Goal: Information Seeking & Learning: Learn about a topic

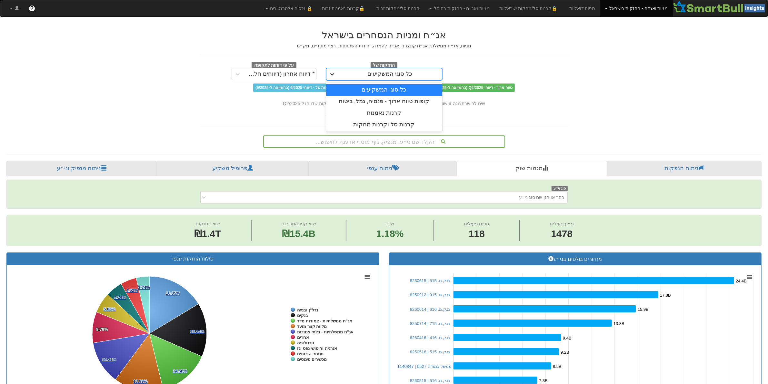
click at [333, 75] on icon at bounding box center [332, 74] width 4 height 2
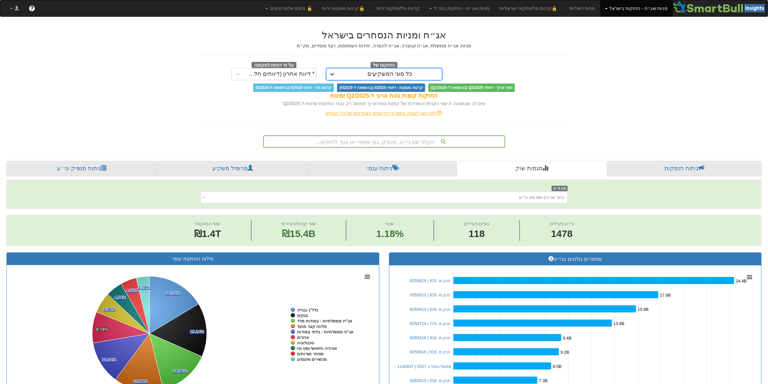
click at [333, 75] on icon at bounding box center [332, 74] width 4 height 2
click at [685, 167] on link "ניתוח הנפקות" at bounding box center [684, 168] width 154 height 15
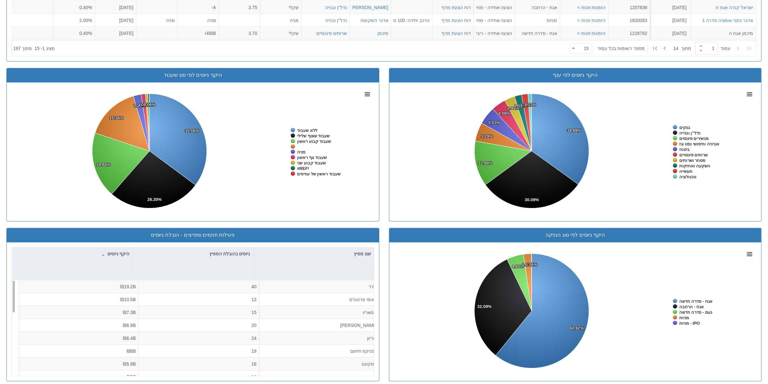
scroll to position [498, 0]
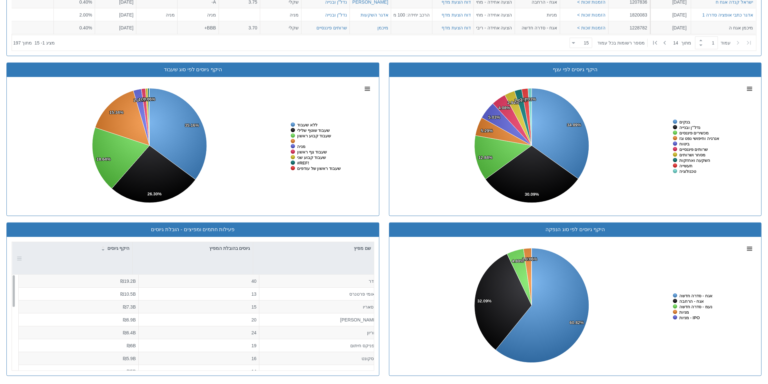
click at [17, 259] on div at bounding box center [18, 258] width 7 height 32
click at [104, 250] on icon at bounding box center [103, 251] width 3 height 2
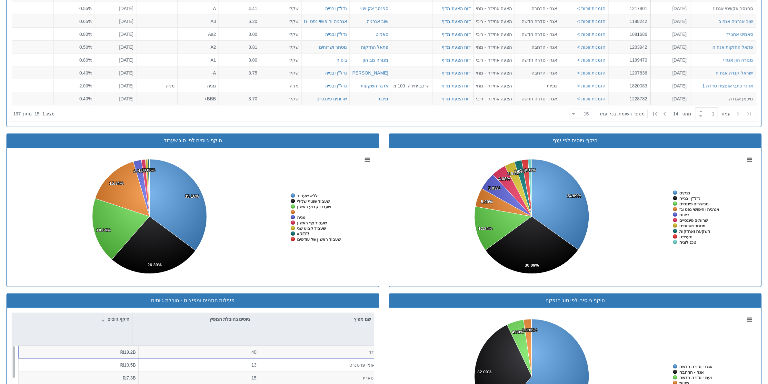
scroll to position [498, 0]
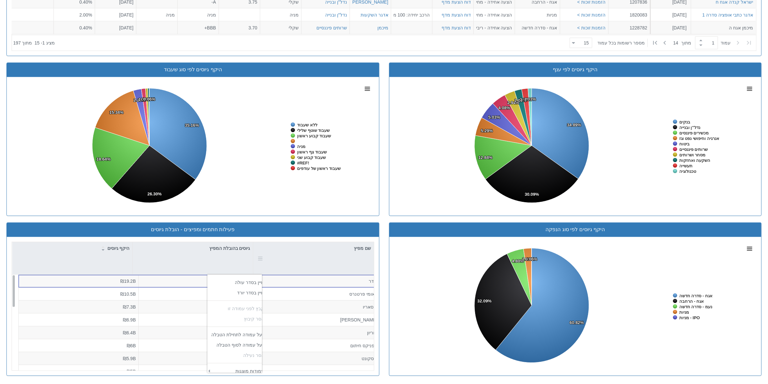
click at [261, 260] on div at bounding box center [259, 258] width 7 height 32
click at [384, 219] on div "היקף גיוסים לפי ענף Created with Highcharts 8.2.2 Chart context menu 34.89% 34.…" at bounding box center [575, 143] width 383 height 160
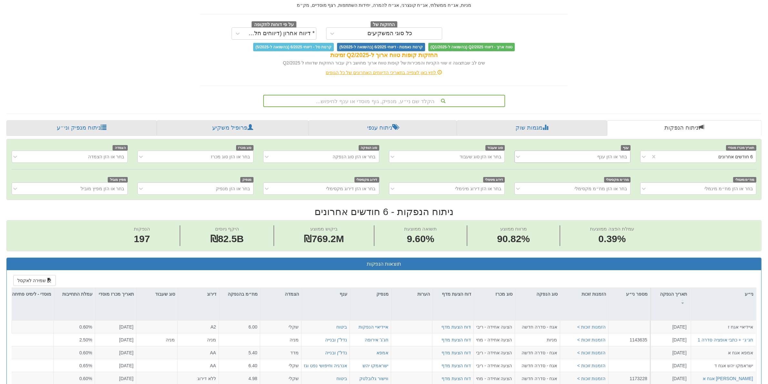
scroll to position [55, 0]
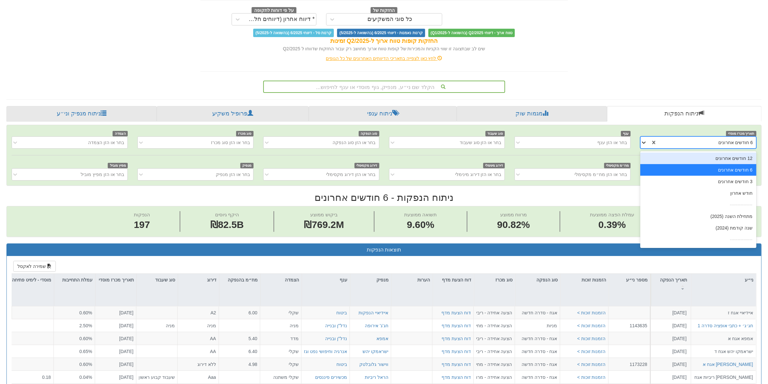
click at [647, 143] on icon at bounding box center [644, 142] width 6 height 6
click at [738, 217] on div "מתחילת השנה (2025)" at bounding box center [698, 217] width 116 height 12
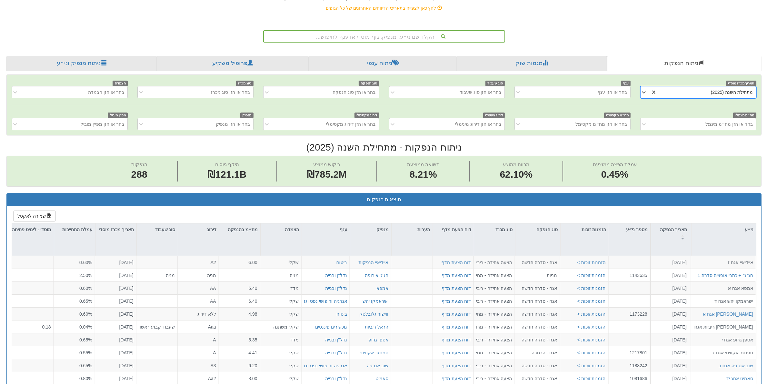
scroll to position [95, 0]
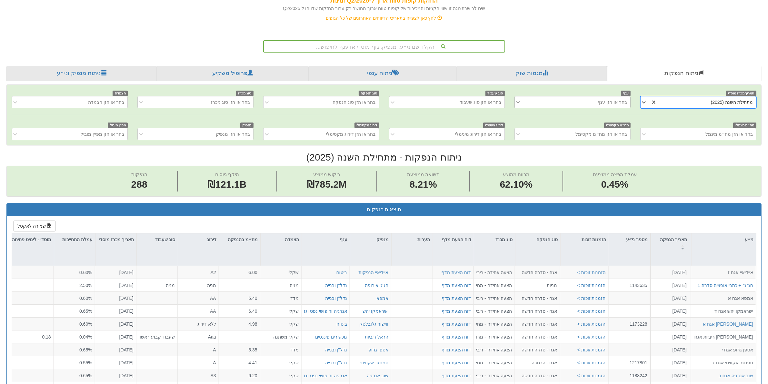
click at [518, 102] on icon at bounding box center [518, 102] width 6 height 6
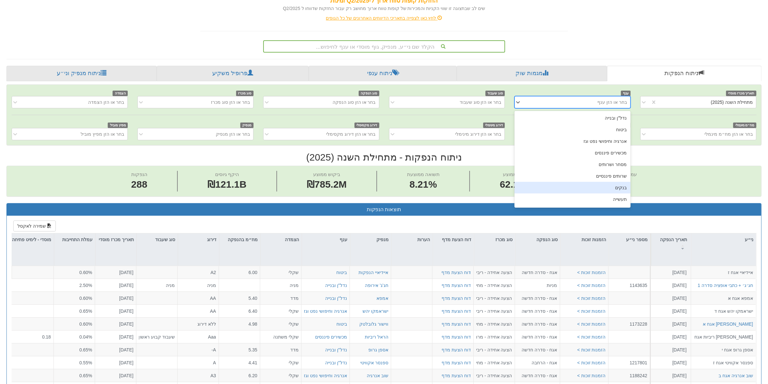
click at [551, 183] on div "בנקים" at bounding box center [572, 188] width 116 height 12
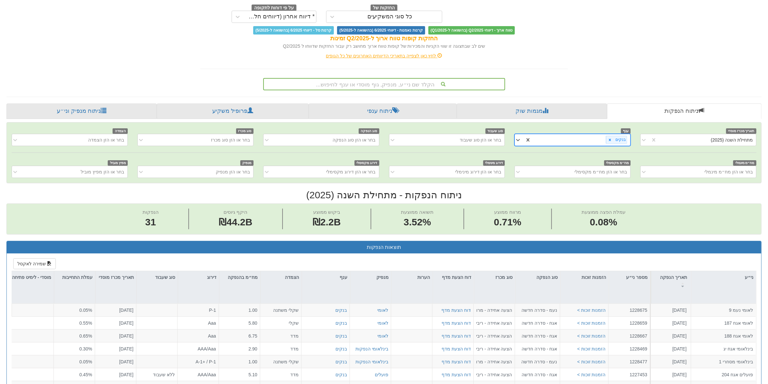
scroll to position [0, 0]
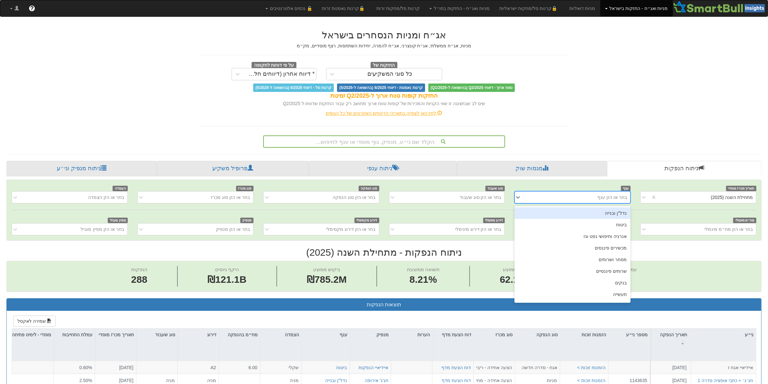
click at [528, 197] on div "בחר או הזן ענף" at bounding box center [577, 197] width 105 height 10
click at [520, 198] on icon at bounding box center [518, 197] width 6 height 6
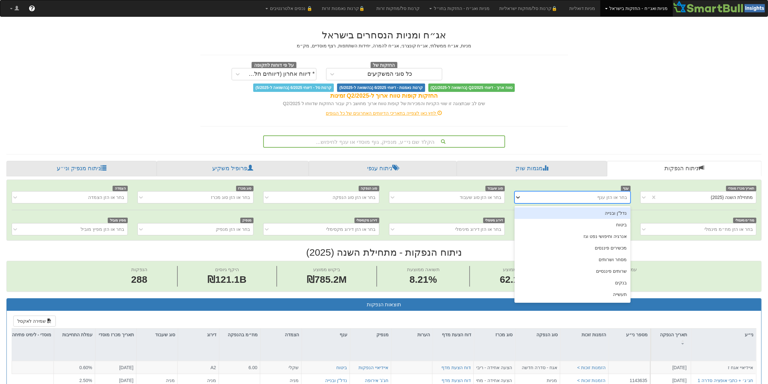
click at [517, 196] on icon at bounding box center [518, 197] width 6 height 6
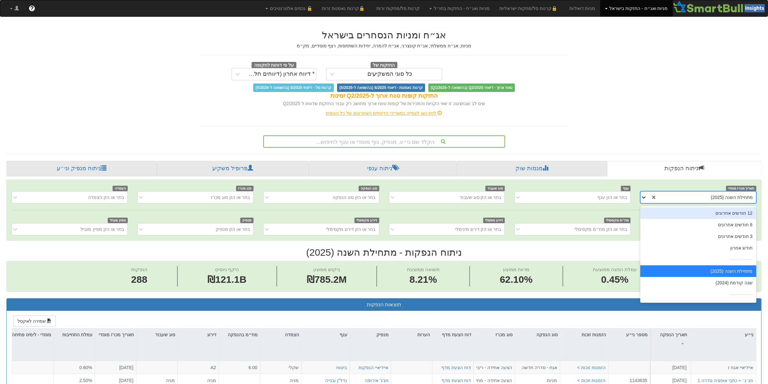
click at [645, 199] on icon at bounding box center [644, 197] width 6 height 6
click at [712, 284] on div "שנה קודמת (2024)" at bounding box center [698, 283] width 116 height 12
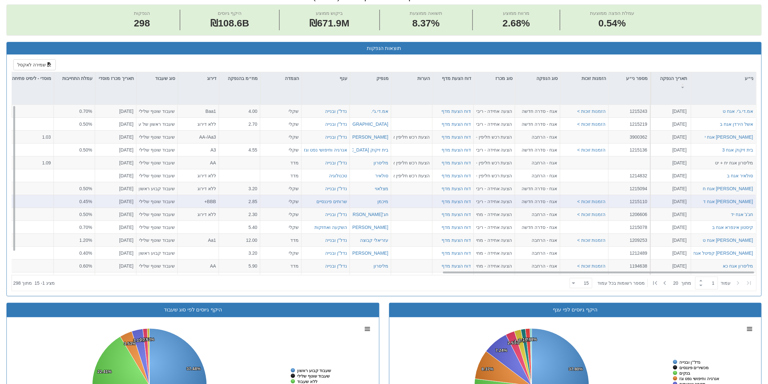
scroll to position [15, 0]
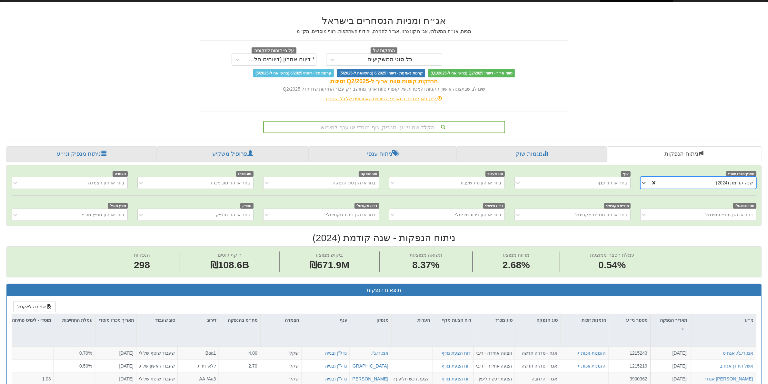
drag, startPoint x: 654, startPoint y: 183, endPoint x: 647, endPoint y: 184, distance: 7.0
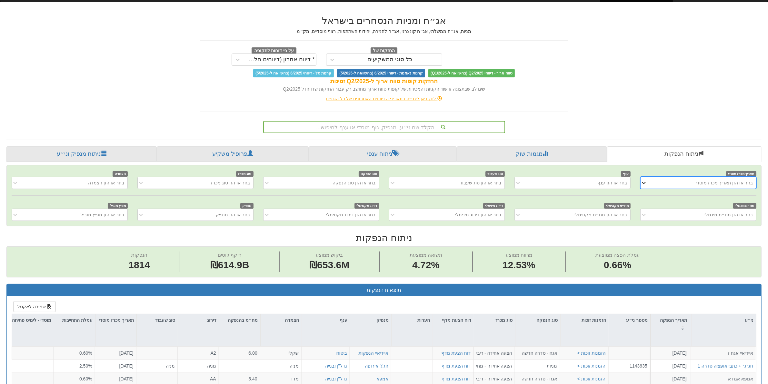
click at [644, 184] on icon at bounding box center [644, 183] width 4 height 2
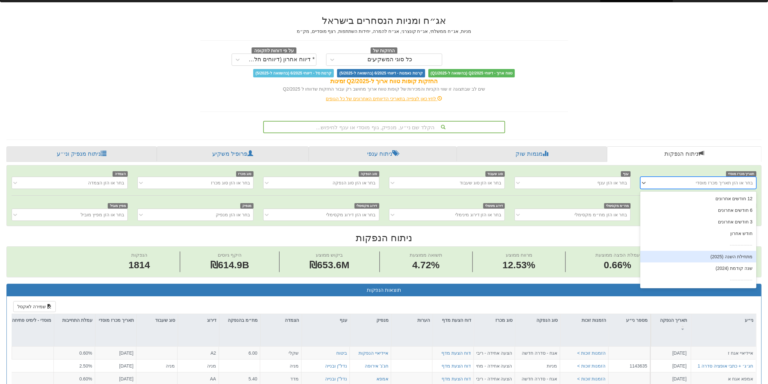
click at [667, 260] on div "מתחילת השנה (2025)" at bounding box center [698, 257] width 116 height 12
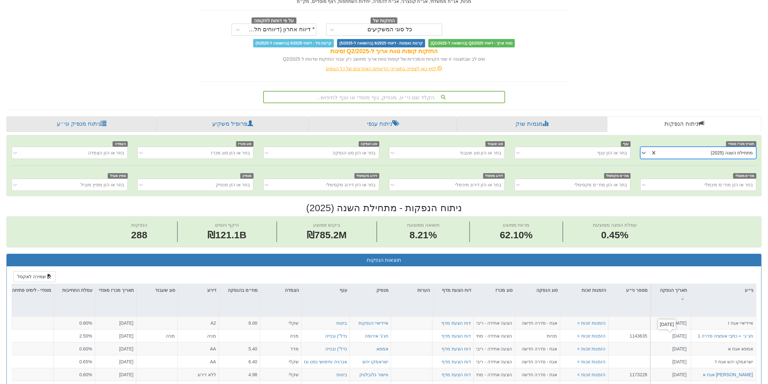
scroll to position [0, 0]
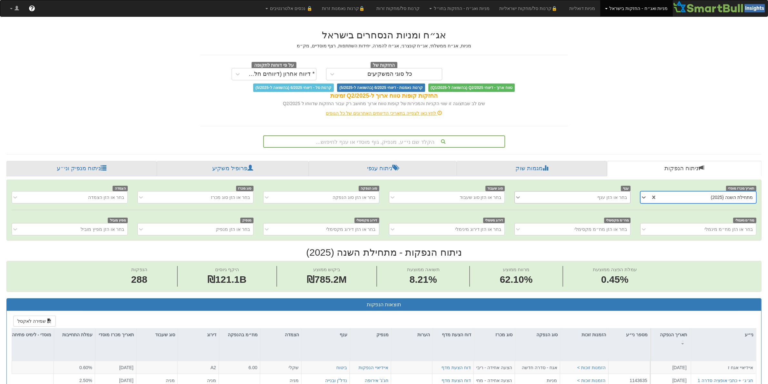
click at [519, 200] on icon at bounding box center [518, 197] width 6 height 6
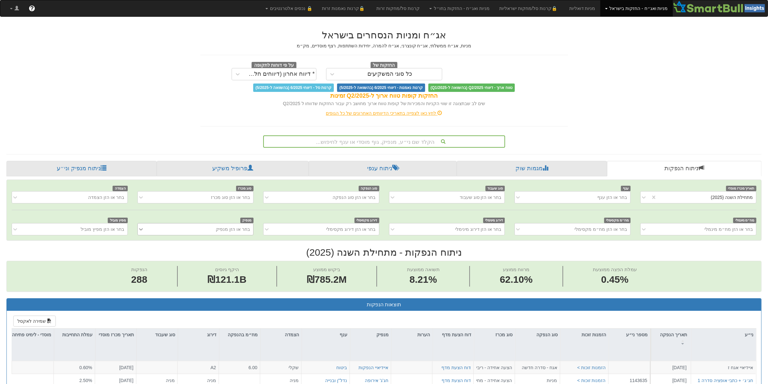
click at [143, 228] on icon at bounding box center [141, 229] width 6 height 6
click at [141, 230] on icon at bounding box center [141, 229] width 6 height 6
click at [14, 230] on icon at bounding box center [15, 229] width 6 height 6
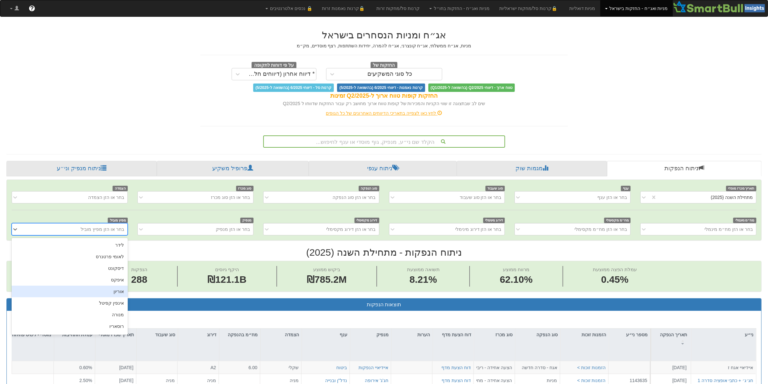
click at [60, 293] on div "אוריון" at bounding box center [70, 292] width 116 height 12
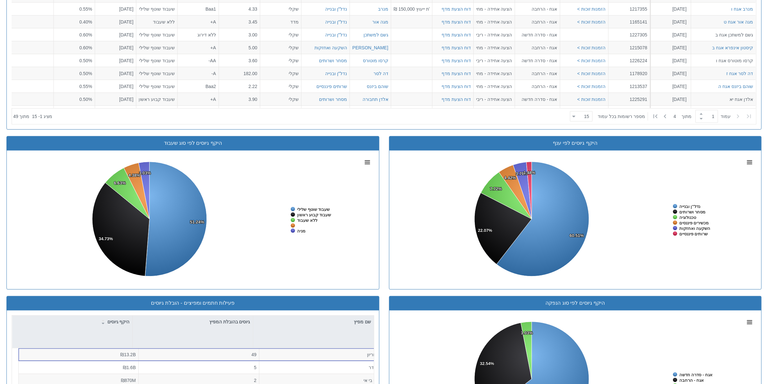
scroll to position [498, 0]
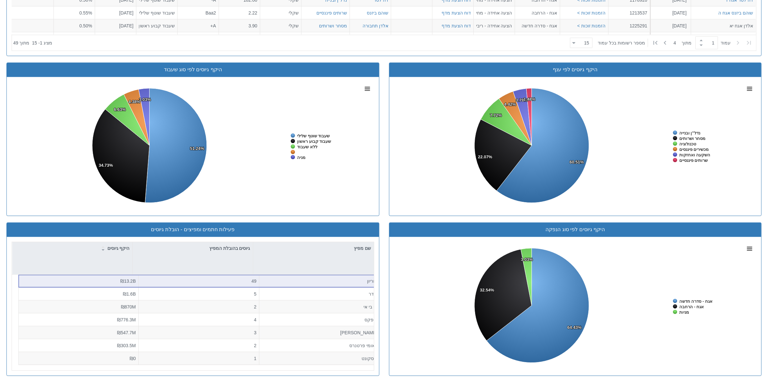
click at [244, 280] on div "49" at bounding box center [198, 281] width 115 height 6
click at [270, 278] on div "אוריון" at bounding box center [319, 281] width 115 height 6
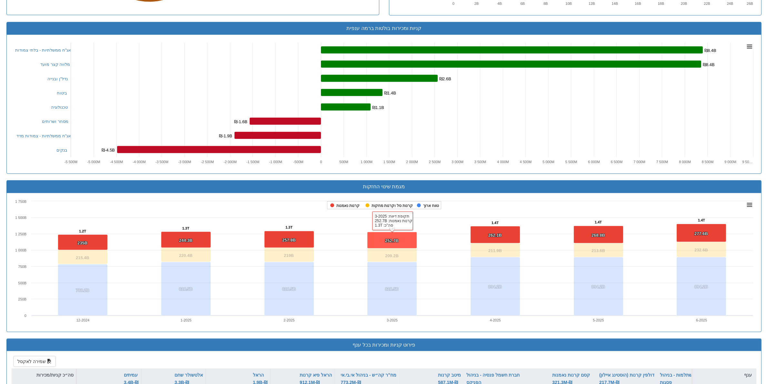
scroll to position [403, 0]
